Goal: Transaction & Acquisition: Download file/media

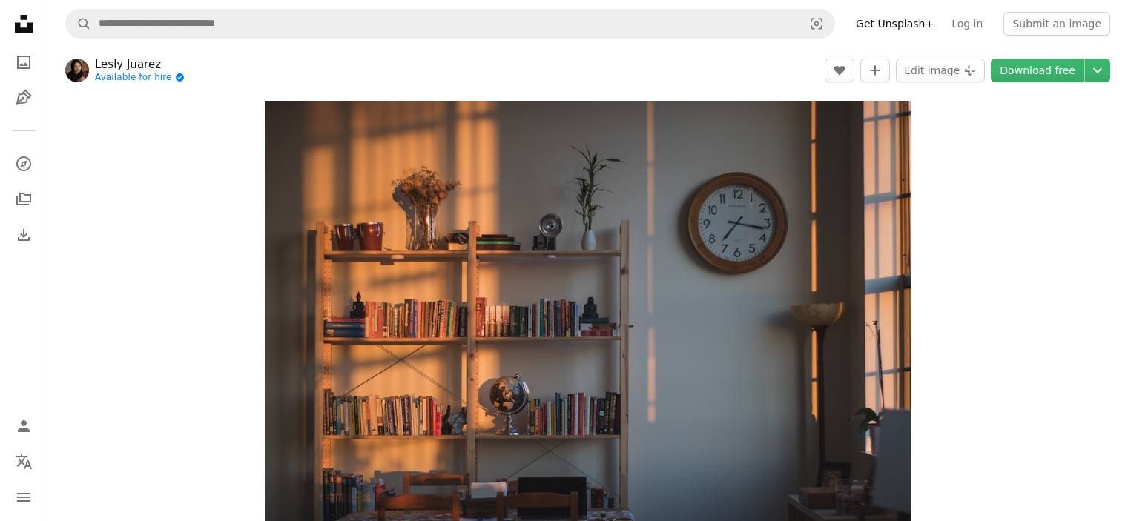
scroll to position [8377, 0]
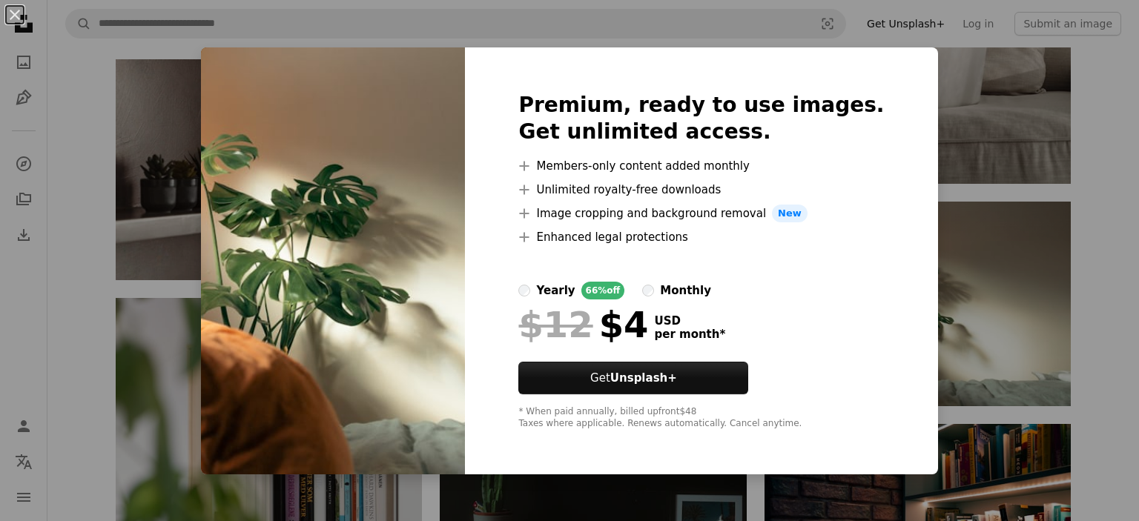
click at [961, 254] on div "An X shape Premium, ready to use images. Get unlimited access. A plus sign Memb…" at bounding box center [569, 260] width 1139 height 521
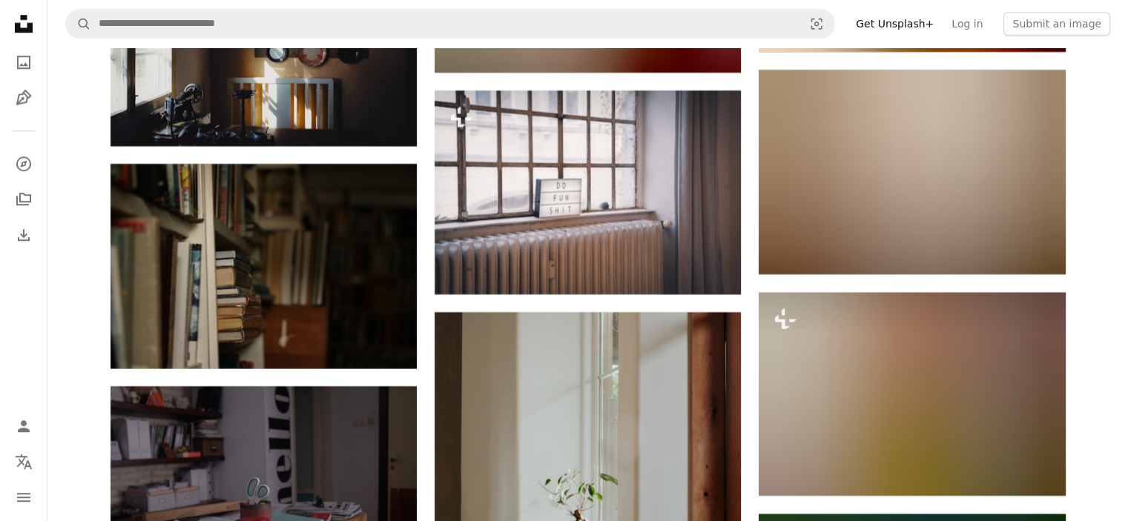
scroll to position [12381, 0]
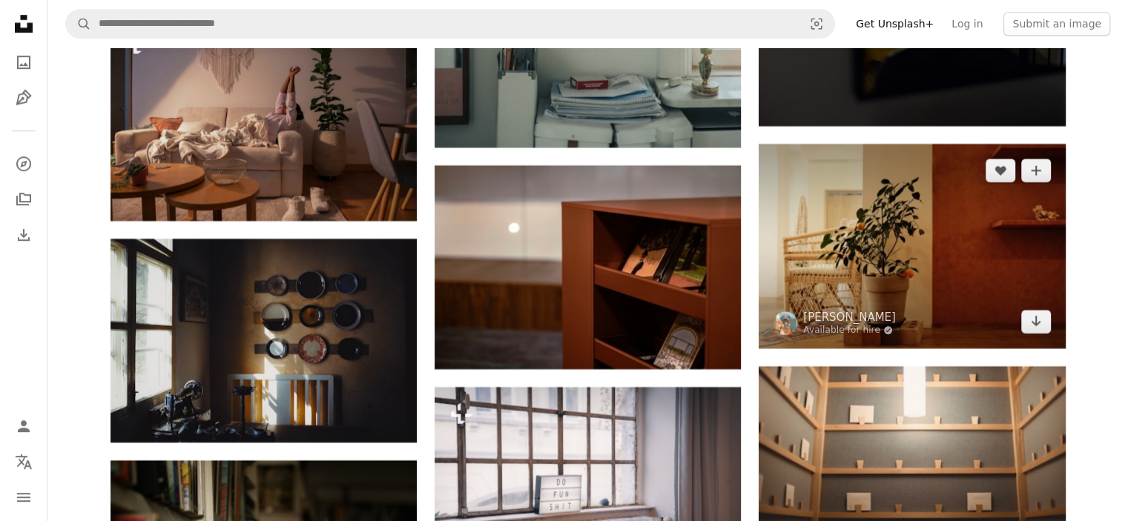
click at [885, 259] on img at bounding box center [911, 246] width 306 height 204
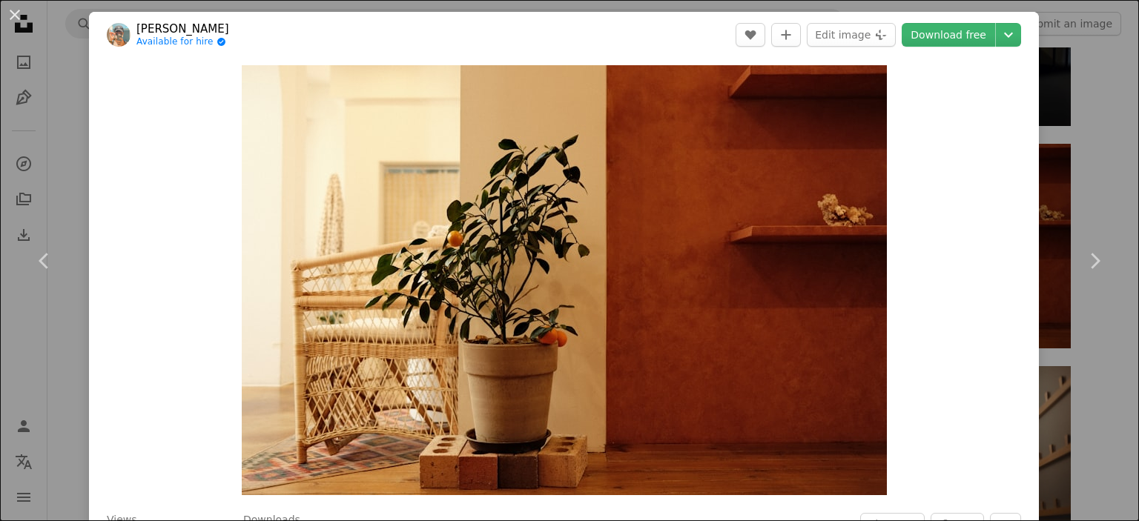
click at [1095, 130] on div "An X shape Chevron left Chevron right [PERSON_NAME] Available for hire A checkm…" at bounding box center [569, 260] width 1139 height 521
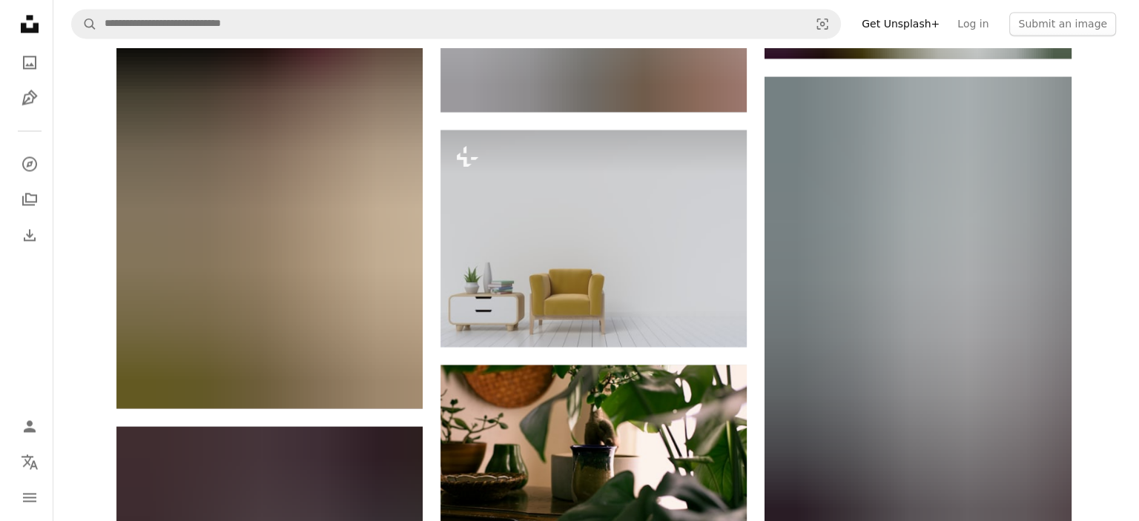
scroll to position [13789, 0]
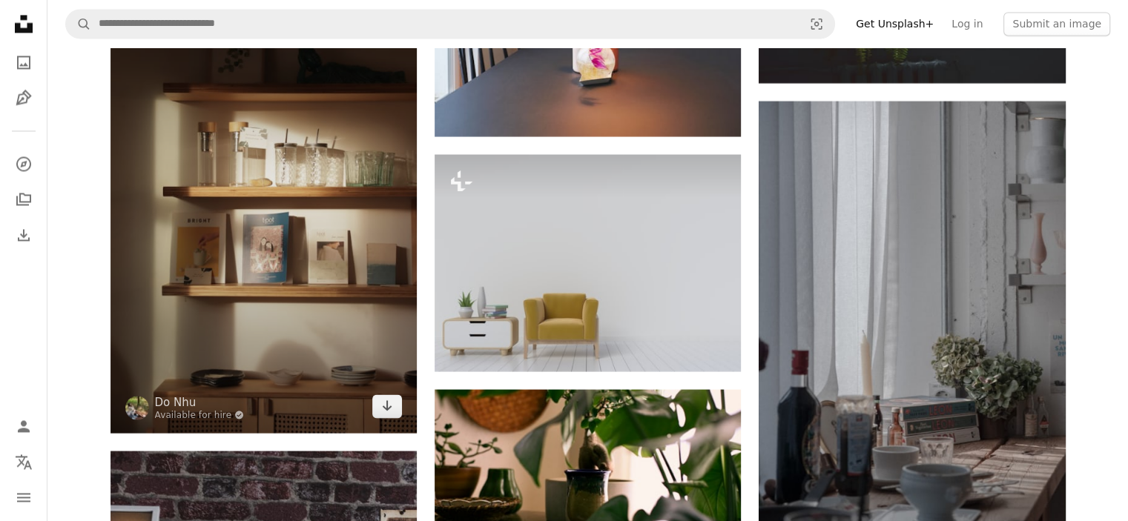
click at [300, 245] on img at bounding box center [263, 203] width 306 height 460
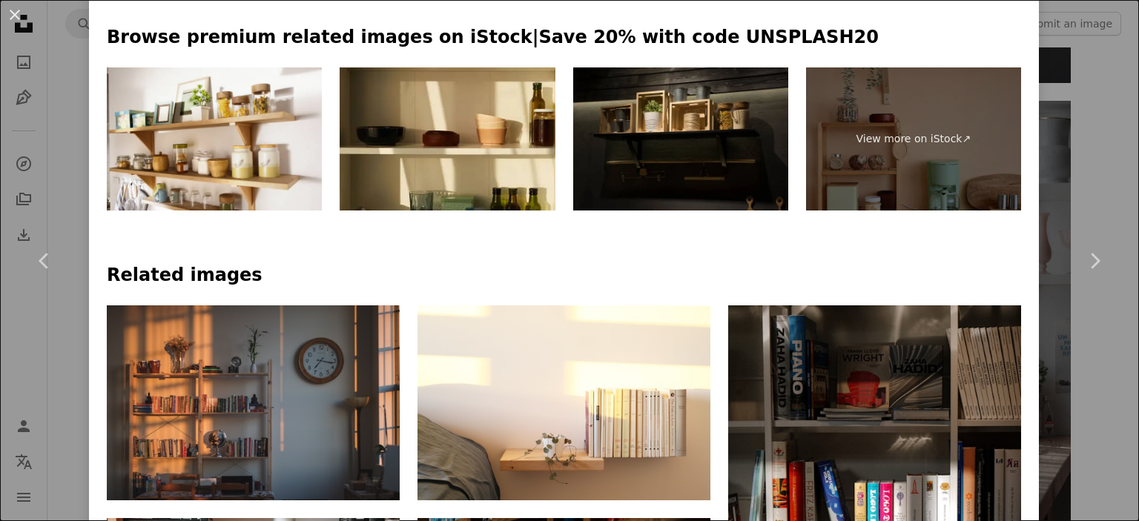
scroll to position [890, 0]
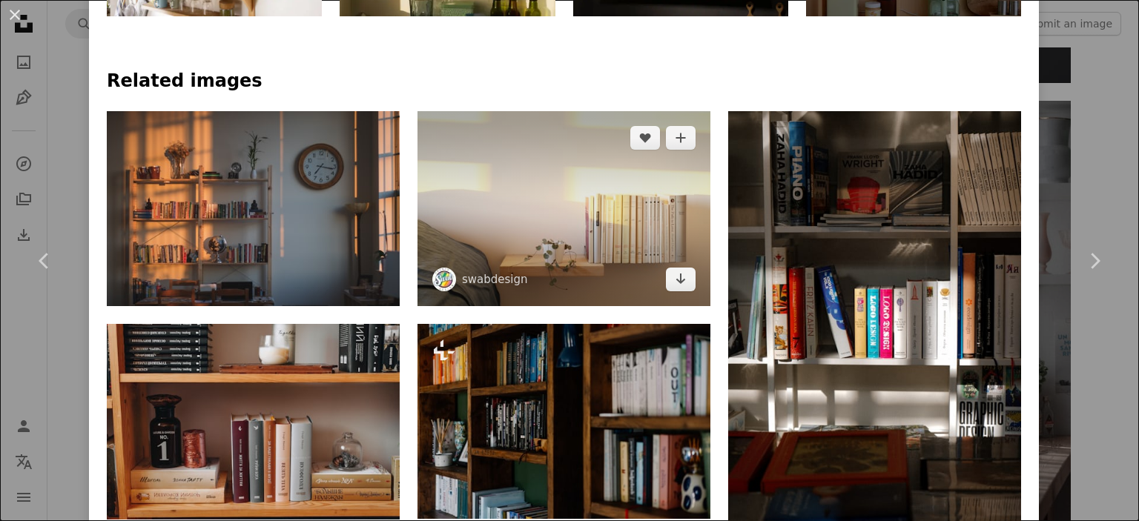
click at [540, 217] on img at bounding box center [563, 208] width 293 height 194
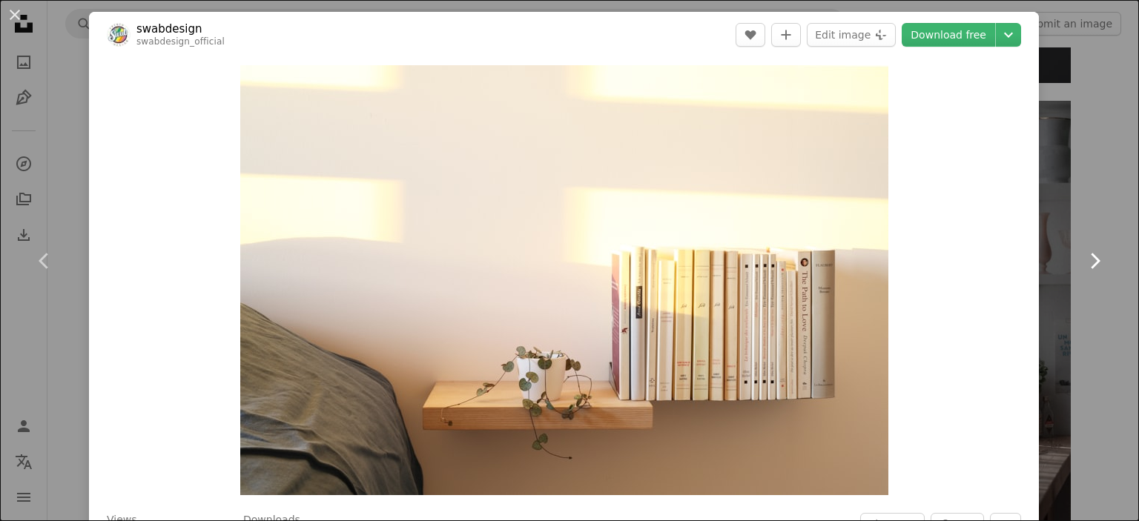
click at [1082, 269] on icon "Chevron right" at bounding box center [1094, 261] width 24 height 24
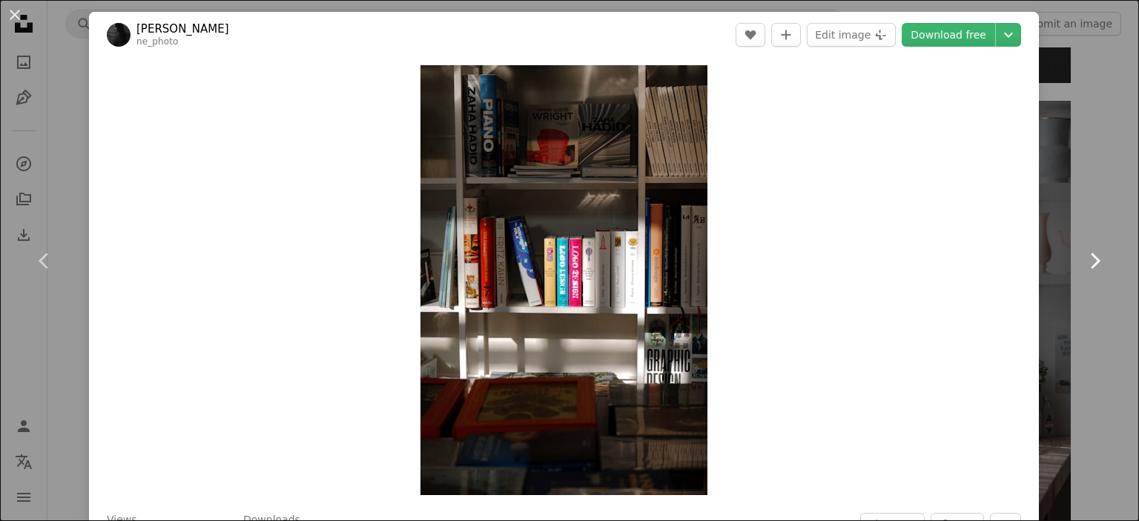
click at [1082, 269] on icon "Chevron right" at bounding box center [1094, 261] width 24 height 24
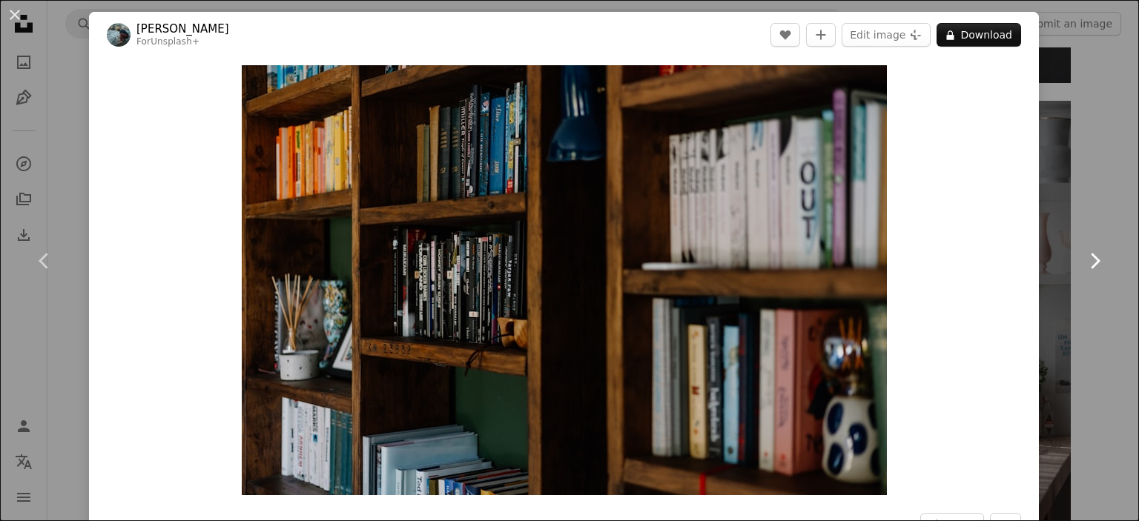
click at [1102, 320] on link "Chevron right" at bounding box center [1094, 261] width 89 height 142
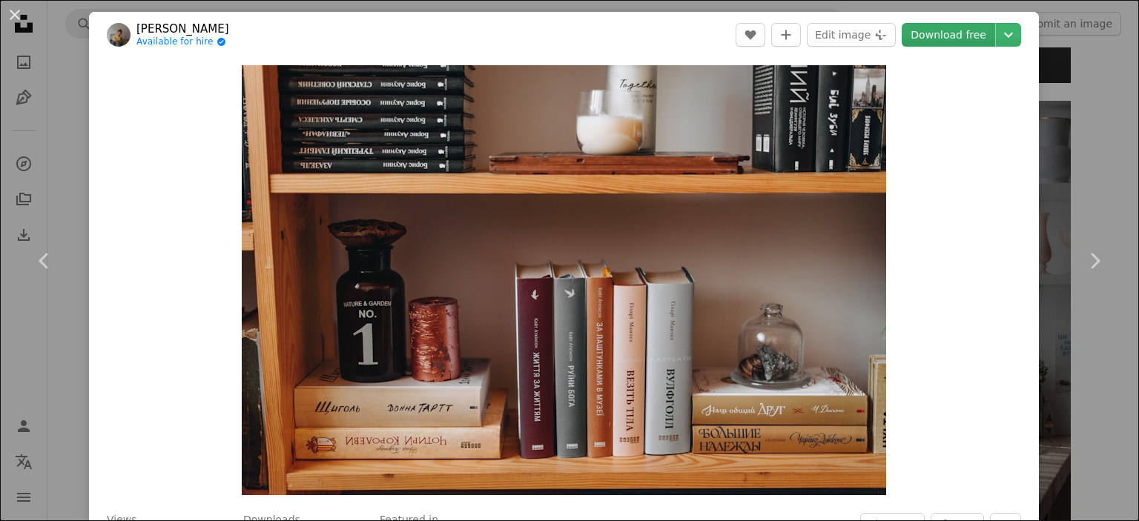
click at [928, 37] on link "Download free" at bounding box center [947, 35] width 93 height 24
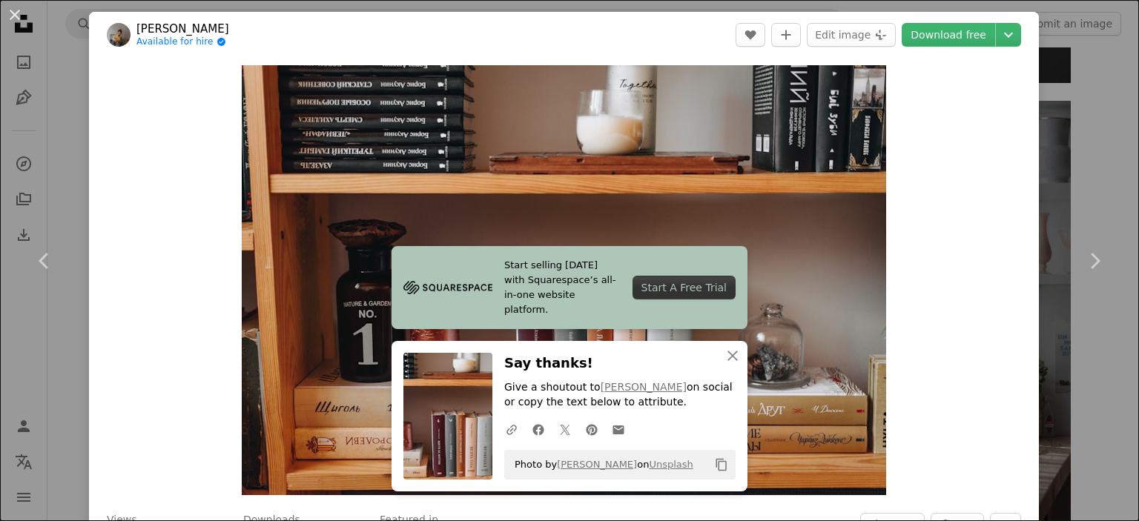
click at [1090, 128] on div "An X shape Chevron left Chevron right Start selling [DATE] with Squarespace’s a…" at bounding box center [569, 260] width 1139 height 521
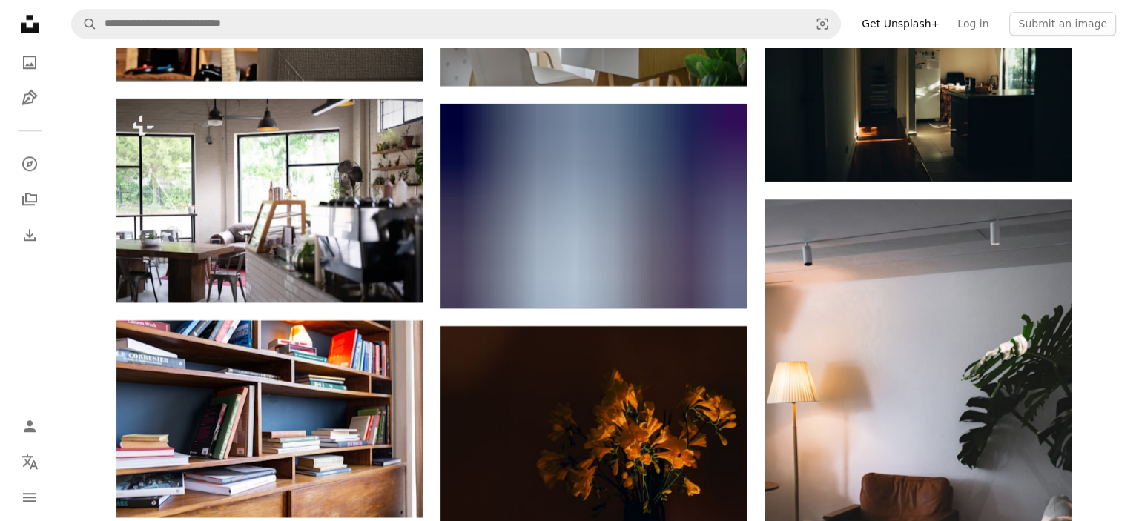
scroll to position [18386, 0]
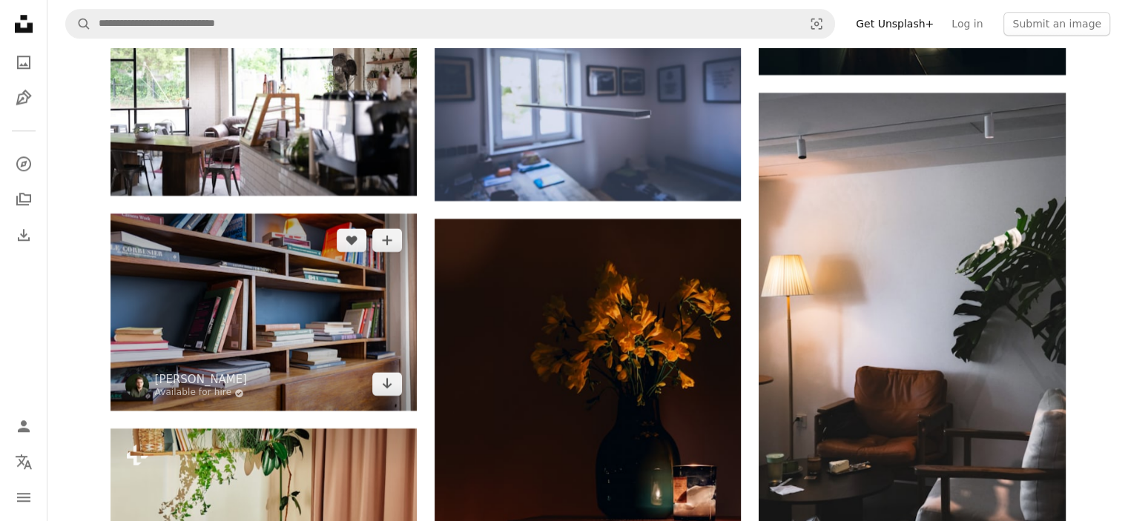
click at [300, 259] on img at bounding box center [263, 312] width 306 height 197
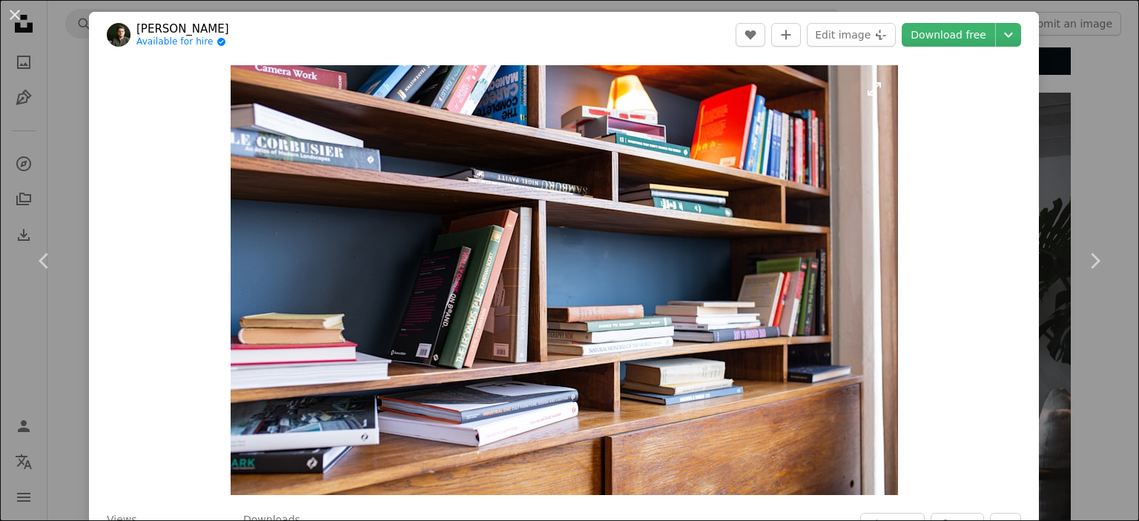
click at [300, 259] on img "Zoom in on this image" at bounding box center [564, 280] width 667 height 430
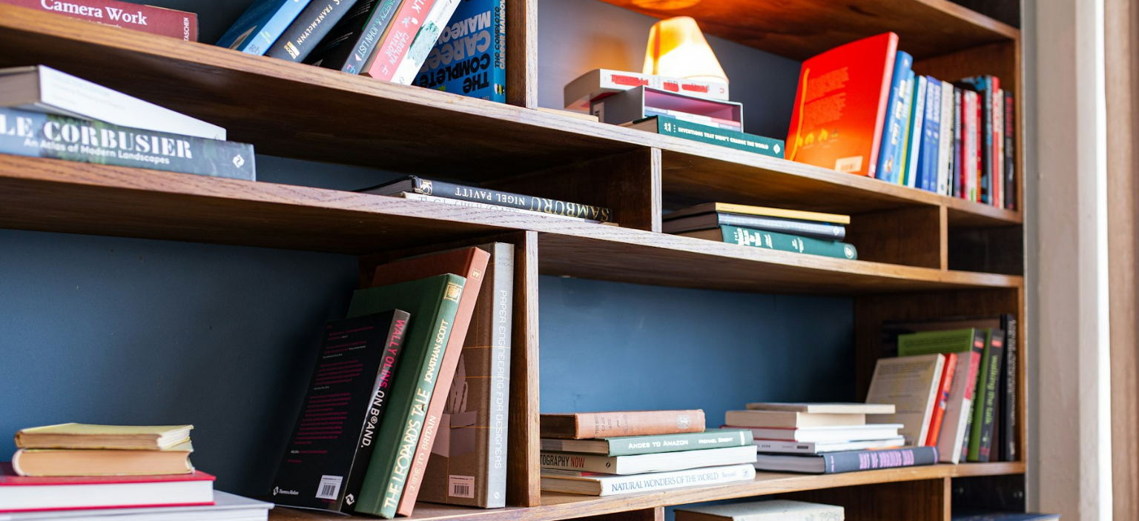
scroll to position [99, 0]
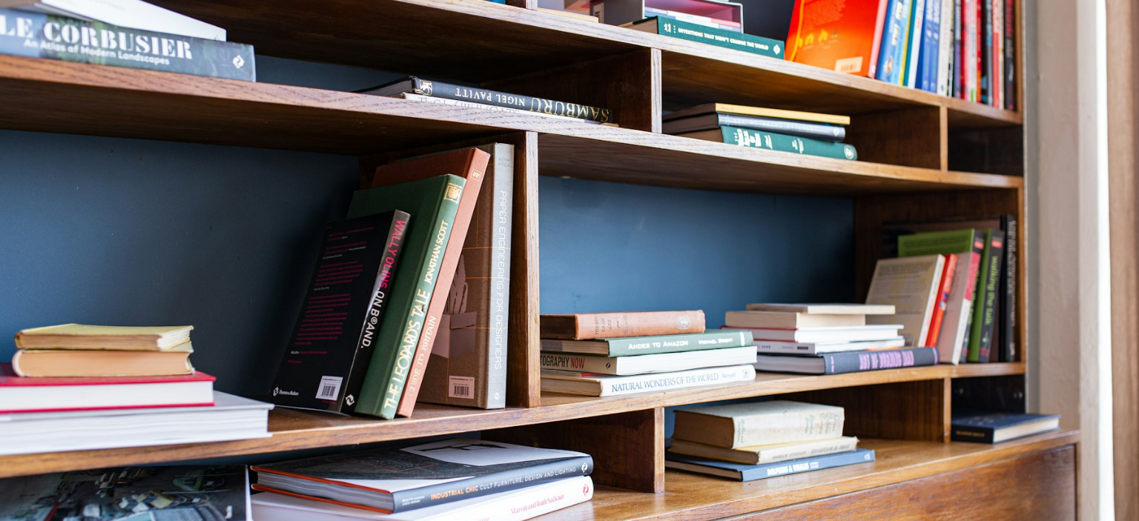
drag, startPoint x: 34, startPoint y: 163, endPoint x: 254, endPoint y: 293, distance: 254.9
click at [254, 293] on img "Zoom out on this image" at bounding box center [569, 267] width 1140 height 735
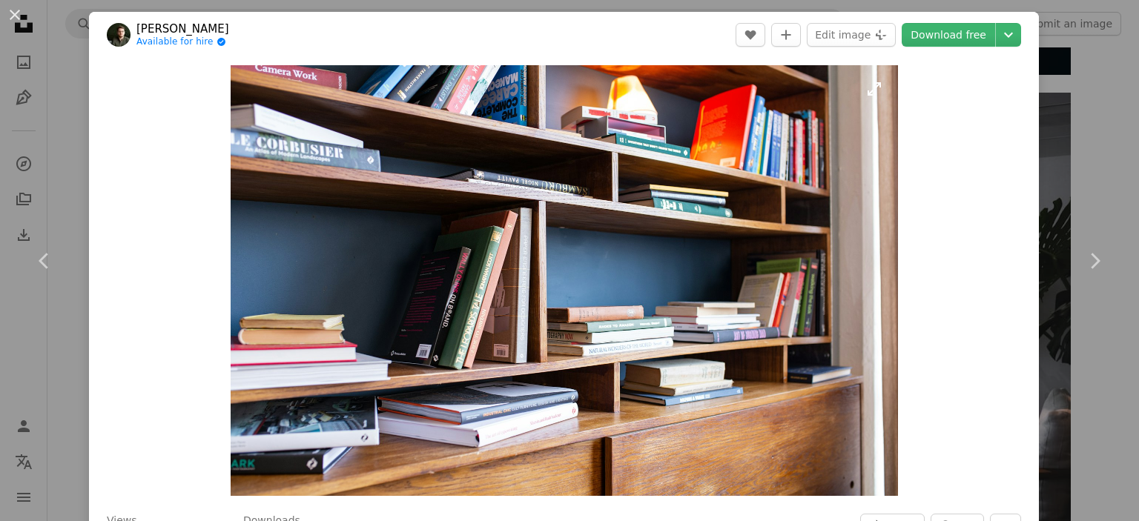
scroll to position [15, 0]
